Goal: Information Seeking & Learning: Learn about a topic

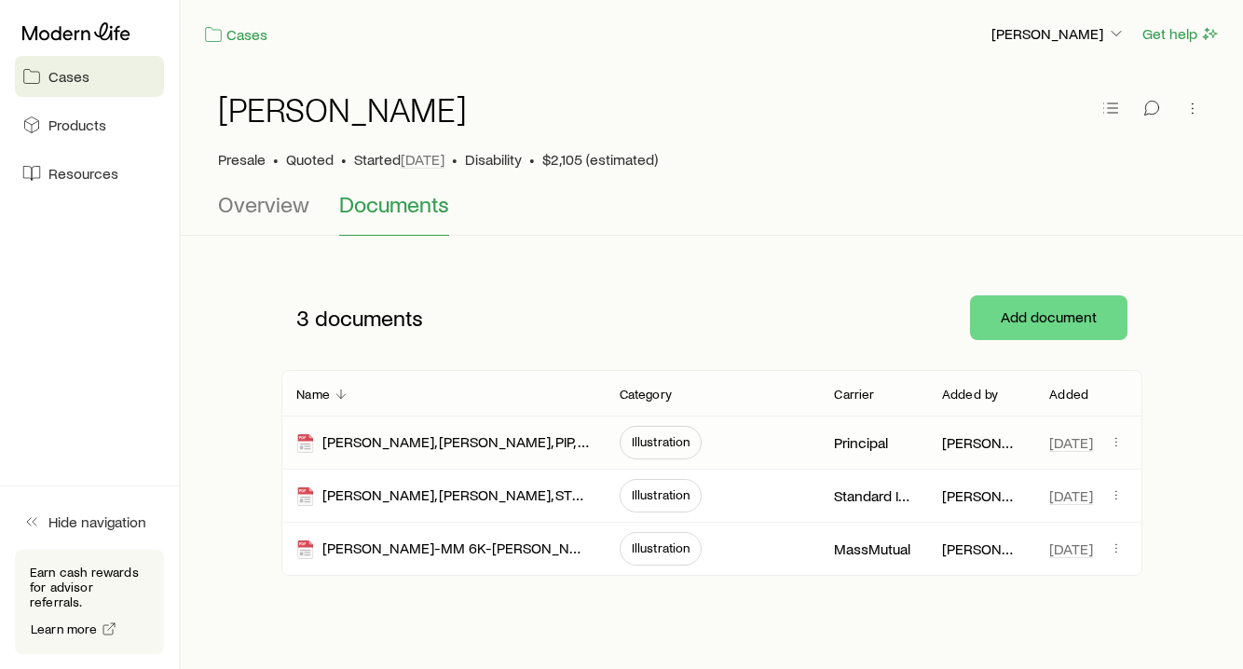
click at [647, 446] on span "Illustration" at bounding box center [661, 441] width 59 height 15
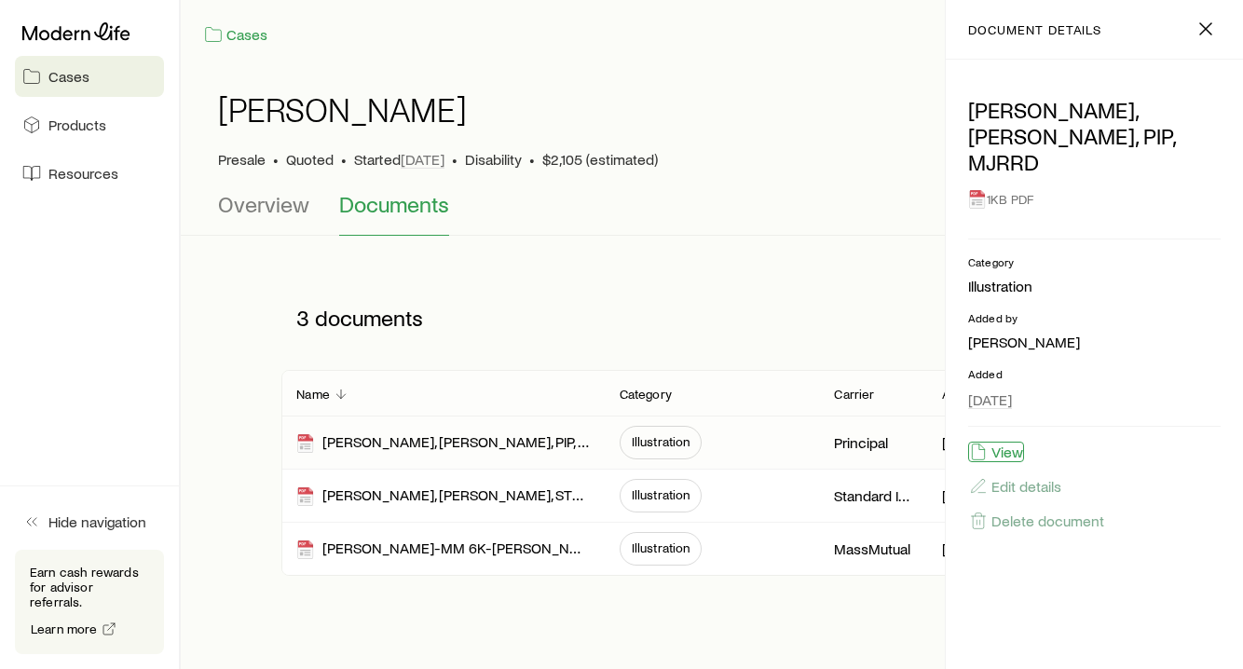
click at [1006, 442] on button "View" at bounding box center [996, 452] width 56 height 21
click at [665, 498] on span "Illustration" at bounding box center [661, 494] width 59 height 15
click at [1005, 442] on button "View" at bounding box center [996, 452] width 56 height 21
click at [670, 538] on span "Illustration" at bounding box center [661, 549] width 83 height 34
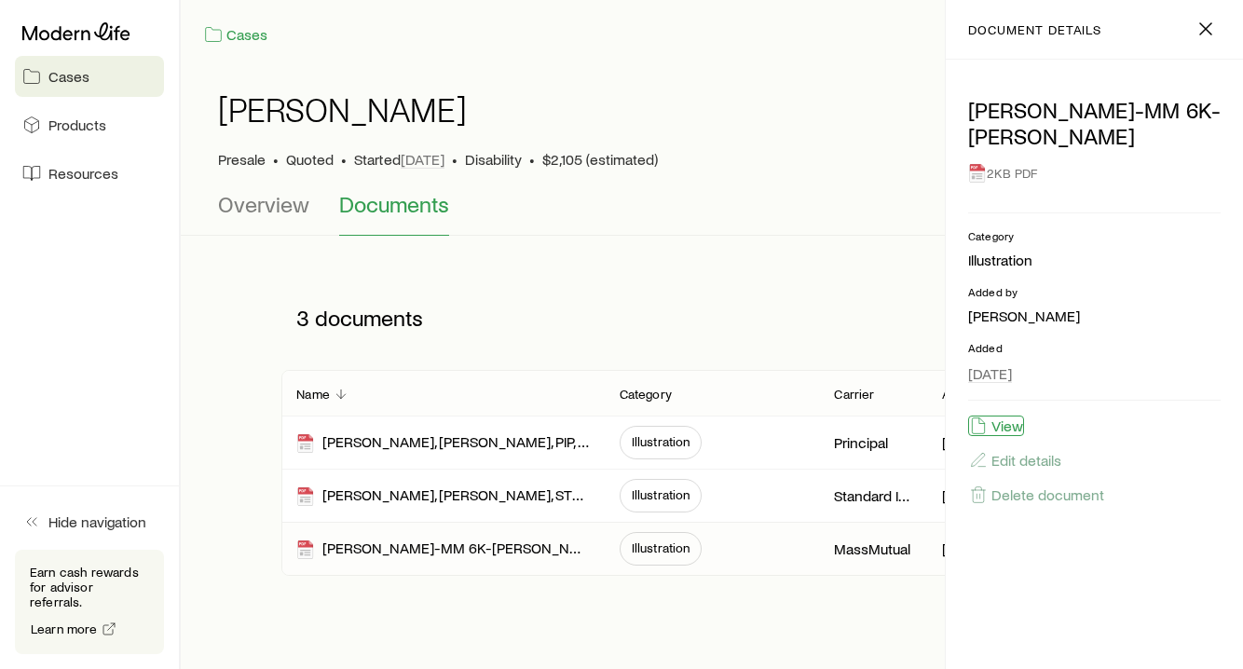
click at [1011, 421] on button "View" at bounding box center [996, 426] width 56 height 21
click at [674, 446] on span "Illustration" at bounding box center [661, 441] width 59 height 15
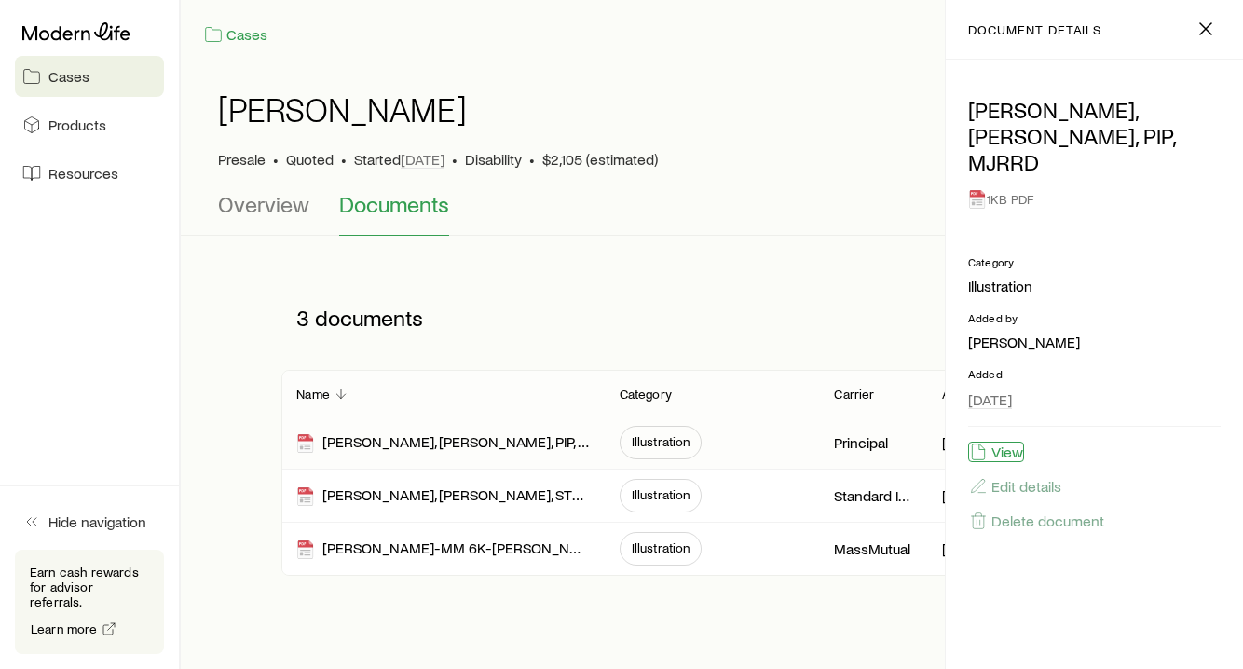
click at [997, 442] on button "View" at bounding box center [996, 452] width 56 height 21
